Goal: Complete application form

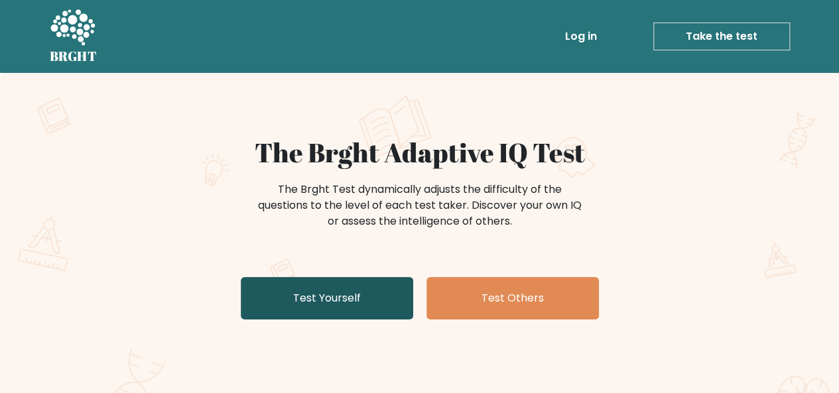
click at [307, 305] on link "Test Yourself" at bounding box center [327, 298] width 173 height 42
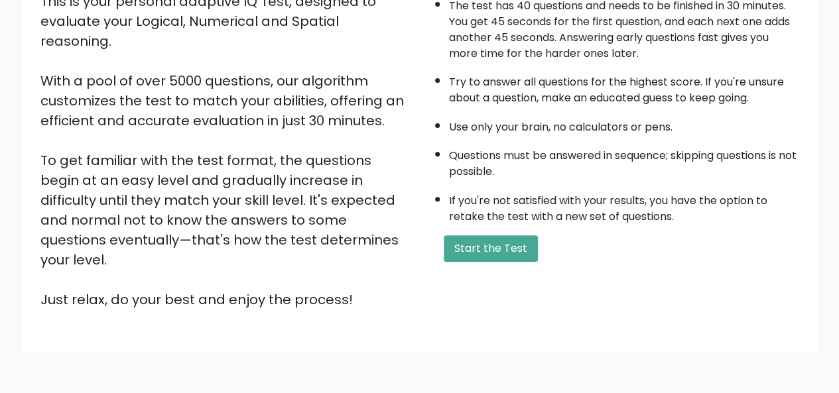
scroll to position [214, 0]
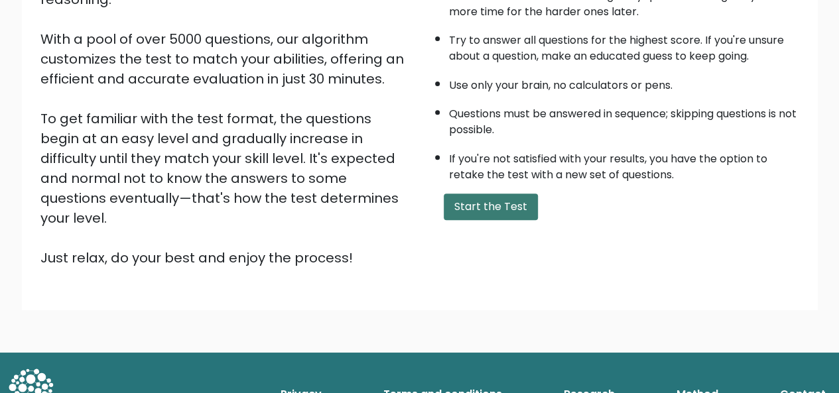
click at [485, 201] on button "Start the Test" at bounding box center [491, 207] width 94 height 27
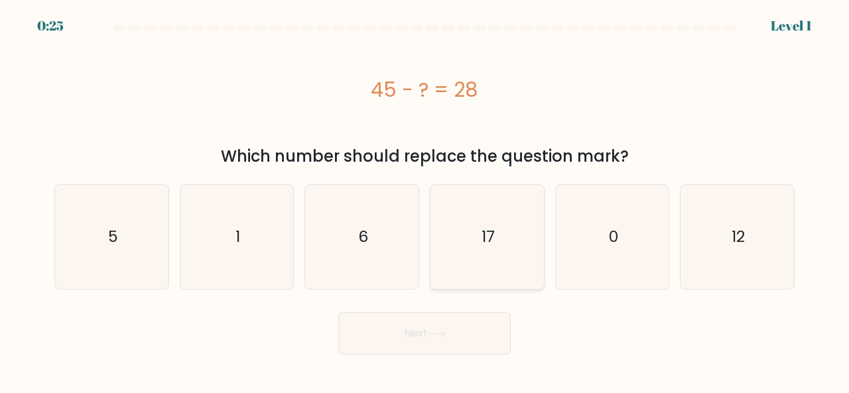
click at [456, 242] on icon "17" at bounding box center [487, 237] width 104 height 104
click at [425, 200] on input "d. 17" at bounding box center [425, 198] width 1 height 3
radio input "true"
click at [435, 330] on icon at bounding box center [437, 333] width 18 height 7
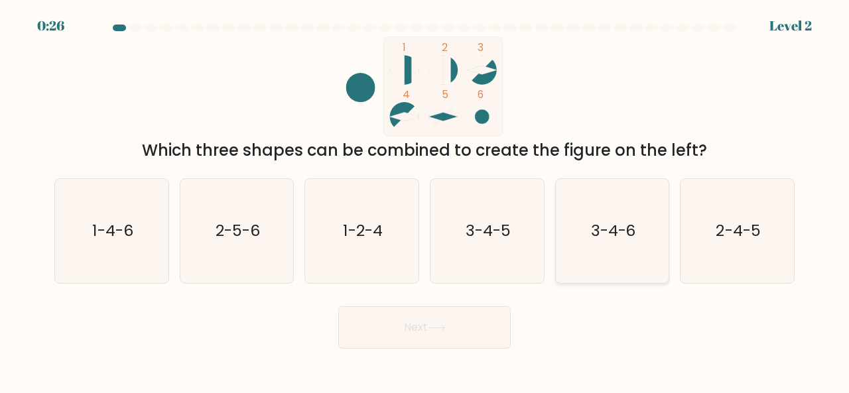
click at [618, 238] on text "3-4-6" at bounding box center [613, 231] width 45 height 22
click at [425, 200] on input "e. 3-4-6" at bounding box center [425, 198] width 1 height 3
radio input "true"
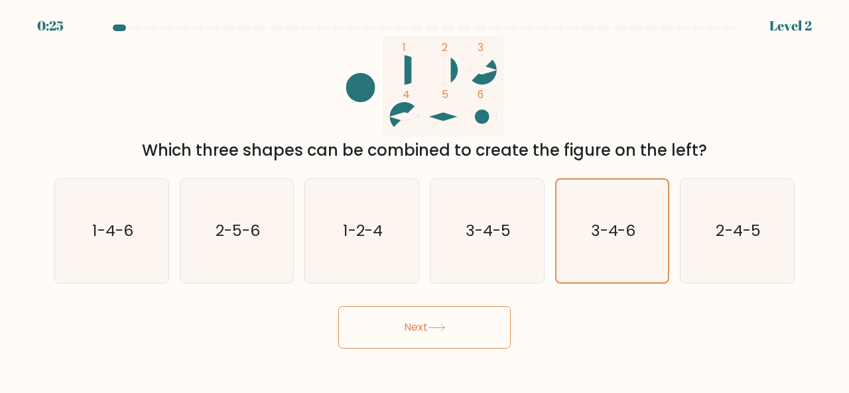
click at [451, 338] on button "Next" at bounding box center [424, 328] width 173 height 42
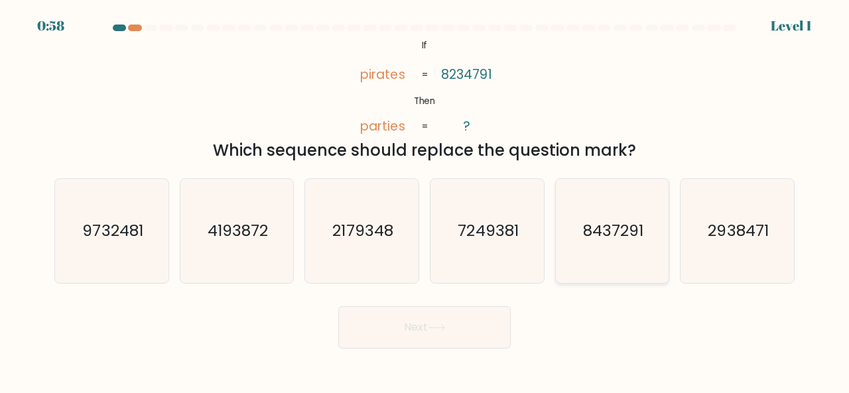
click at [605, 241] on text "8437291" at bounding box center [613, 231] width 60 height 22
click at [425, 200] on input "e. 8437291" at bounding box center [425, 198] width 1 height 3
radio input "true"
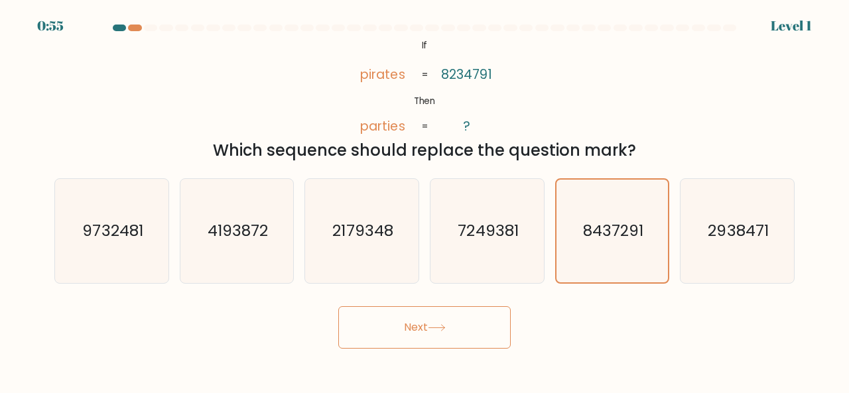
click at [442, 336] on button "Next" at bounding box center [424, 328] width 173 height 42
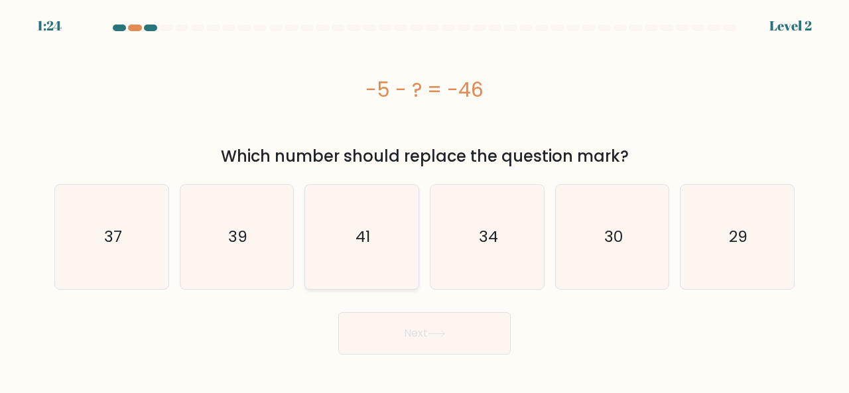
click at [362, 226] on text "41" at bounding box center [363, 237] width 15 height 22
click at [425, 200] on input "c. 41" at bounding box center [425, 198] width 1 height 3
radio input "true"
click at [427, 336] on button "Next" at bounding box center [424, 333] width 173 height 42
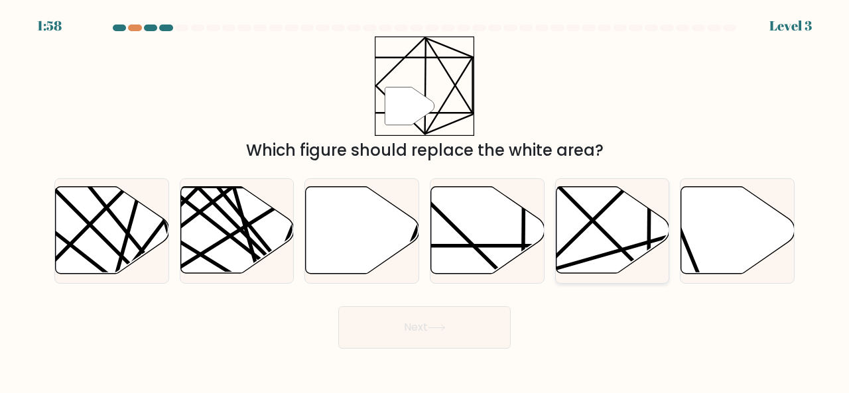
click at [610, 228] on icon at bounding box center [612, 230] width 113 height 87
click at [425, 200] on input "e." at bounding box center [425, 198] width 1 height 3
radio input "true"
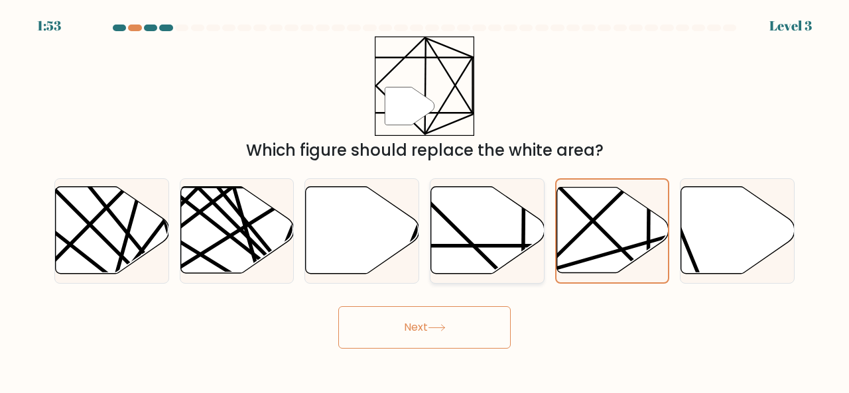
click at [488, 228] on icon at bounding box center [487, 230] width 113 height 87
click at [425, 200] on input "d." at bounding box center [425, 198] width 1 height 3
radio input "true"
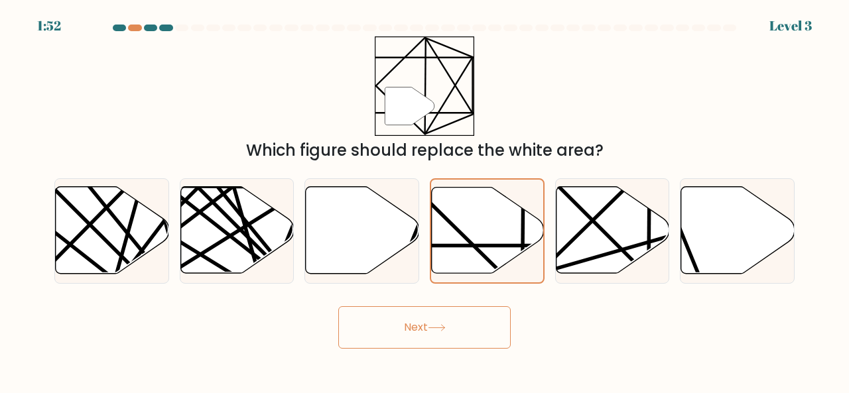
click at [427, 339] on button "Next" at bounding box center [424, 328] width 173 height 42
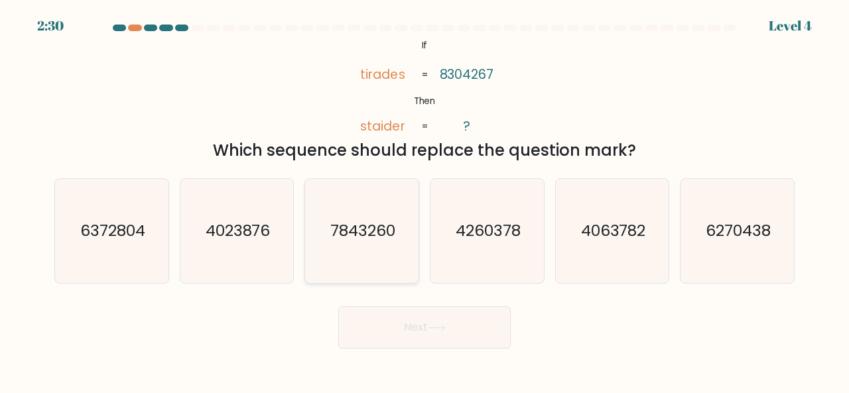
click at [342, 242] on icon "7843260" at bounding box center [362, 231] width 104 height 104
click at [425, 200] on input "c. 7843260" at bounding box center [425, 198] width 1 height 3
radio input "true"
click at [423, 331] on button "Next" at bounding box center [424, 328] width 173 height 42
